Goal: Find specific page/section: Find specific page/section

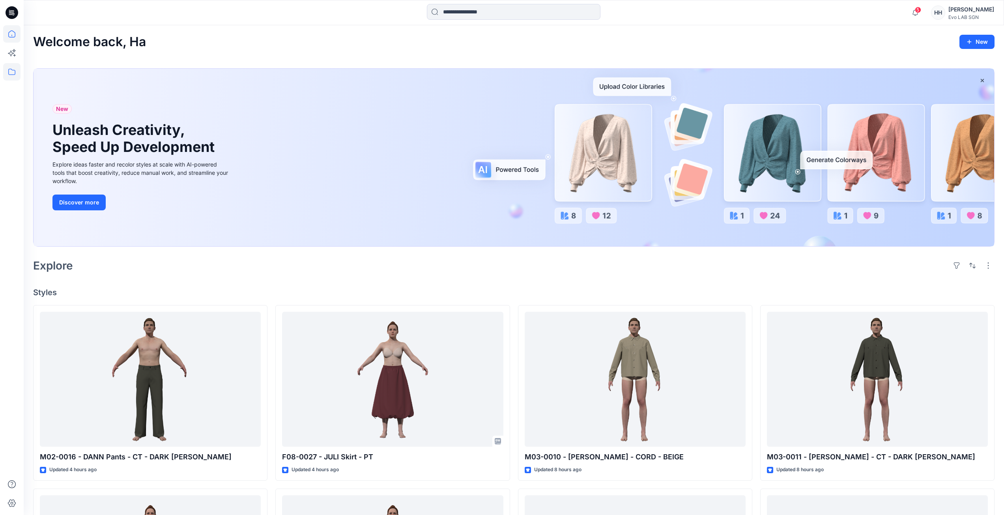
click at [14, 73] on icon at bounding box center [11, 71] width 17 height 17
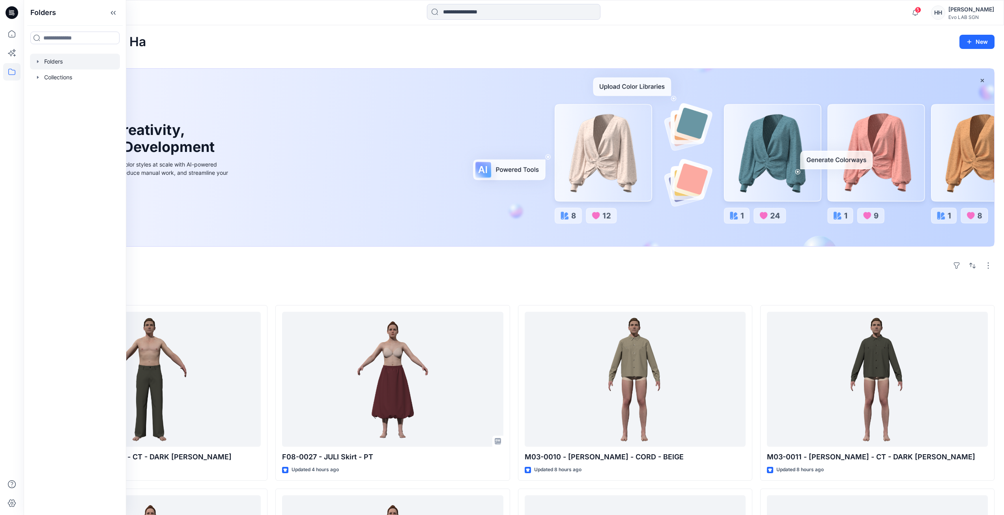
click at [66, 58] on div at bounding box center [75, 62] width 90 height 16
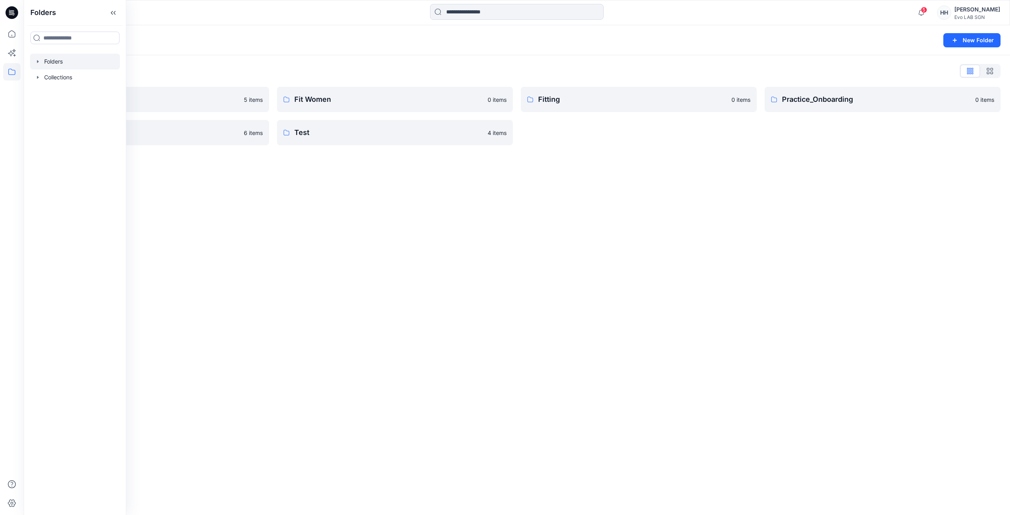
click at [246, 187] on div "Folders New Folder Folders List CATISI xDAWN 5 items S262 6 items Fit Women 0 i…" at bounding box center [517, 270] width 987 height 490
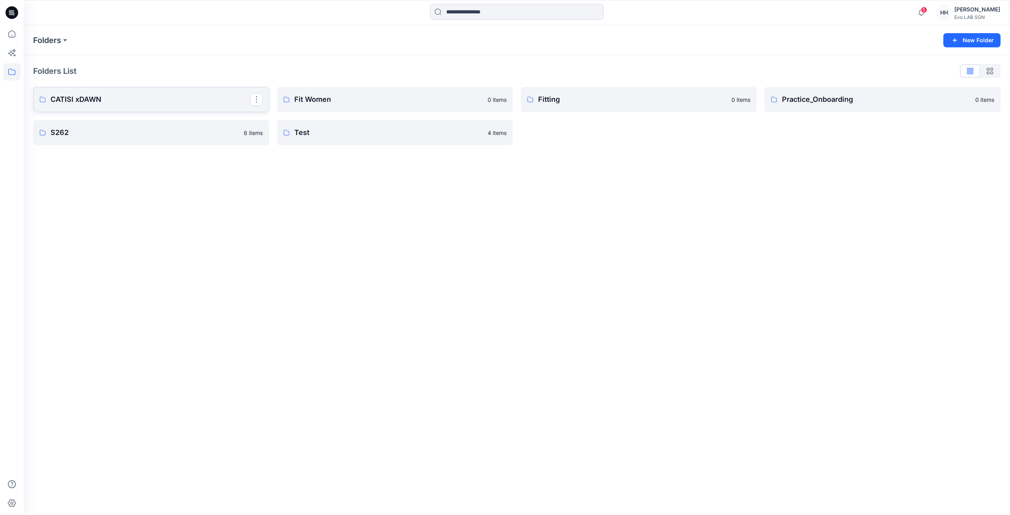
click at [194, 96] on p "CATISI xDAWN" at bounding box center [151, 99] width 200 height 11
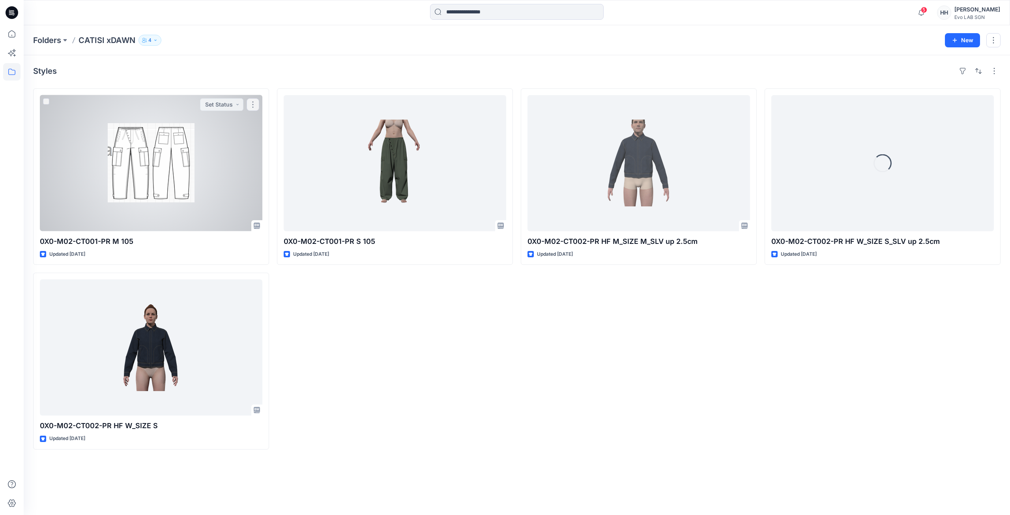
drag, startPoint x: 205, startPoint y: 184, endPoint x: 178, endPoint y: 178, distance: 27.9
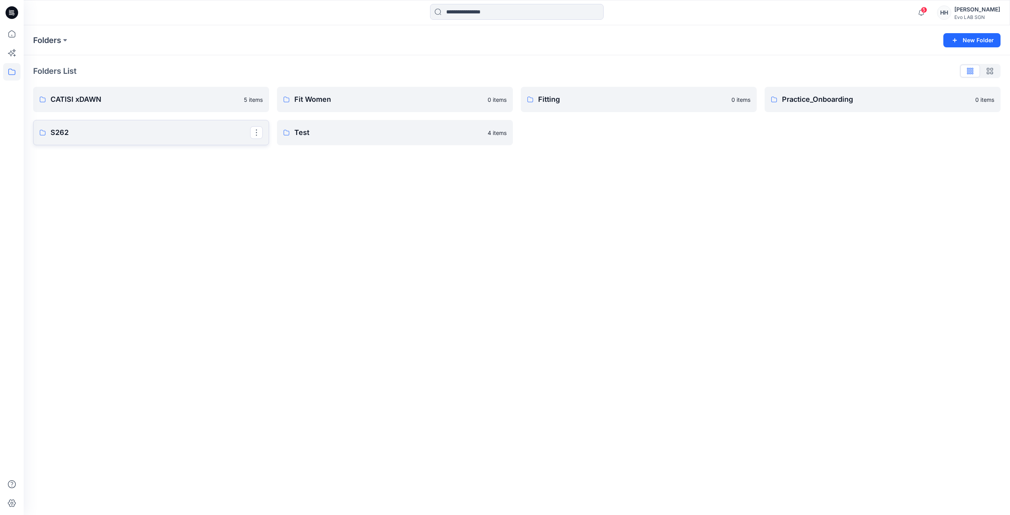
click at [117, 134] on p "S262" at bounding box center [151, 132] width 200 height 11
